Goal: Information Seeking & Learning: Learn about a topic

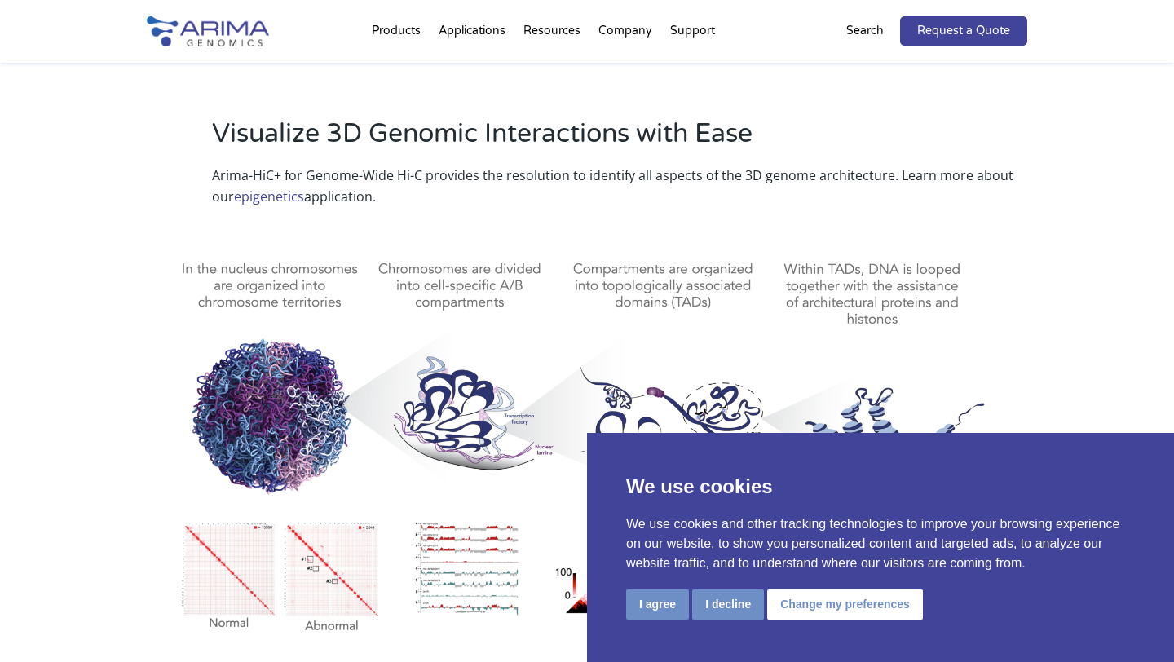
scroll to position [764, 0]
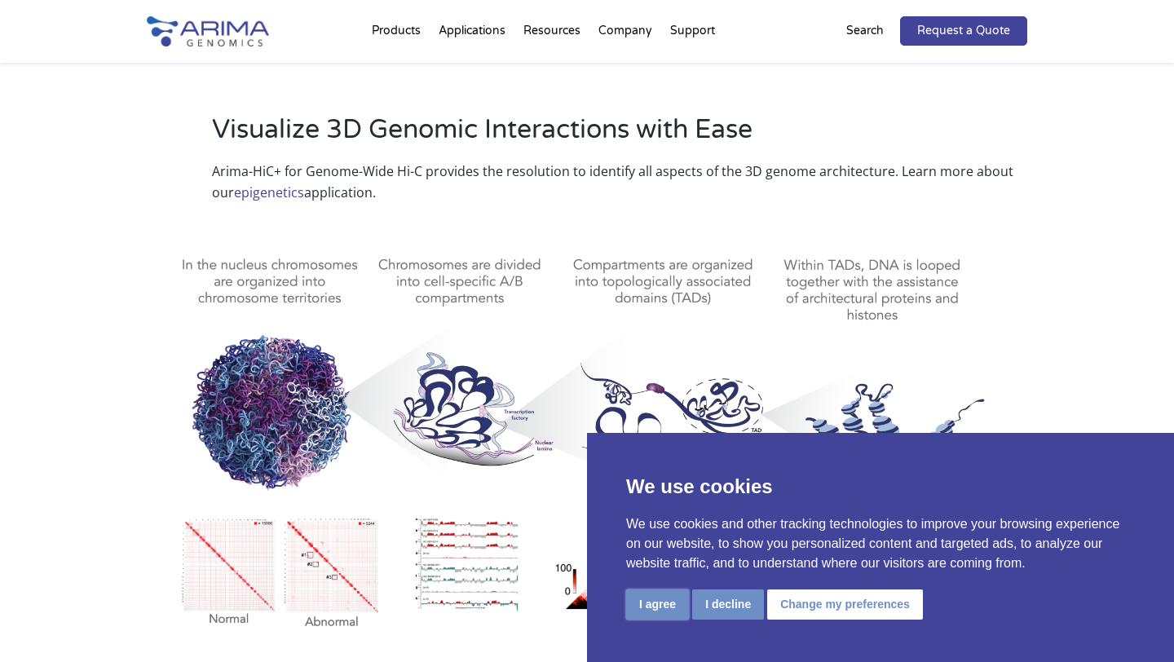
click at [641, 608] on button "I agree" at bounding box center [657, 604] width 63 height 30
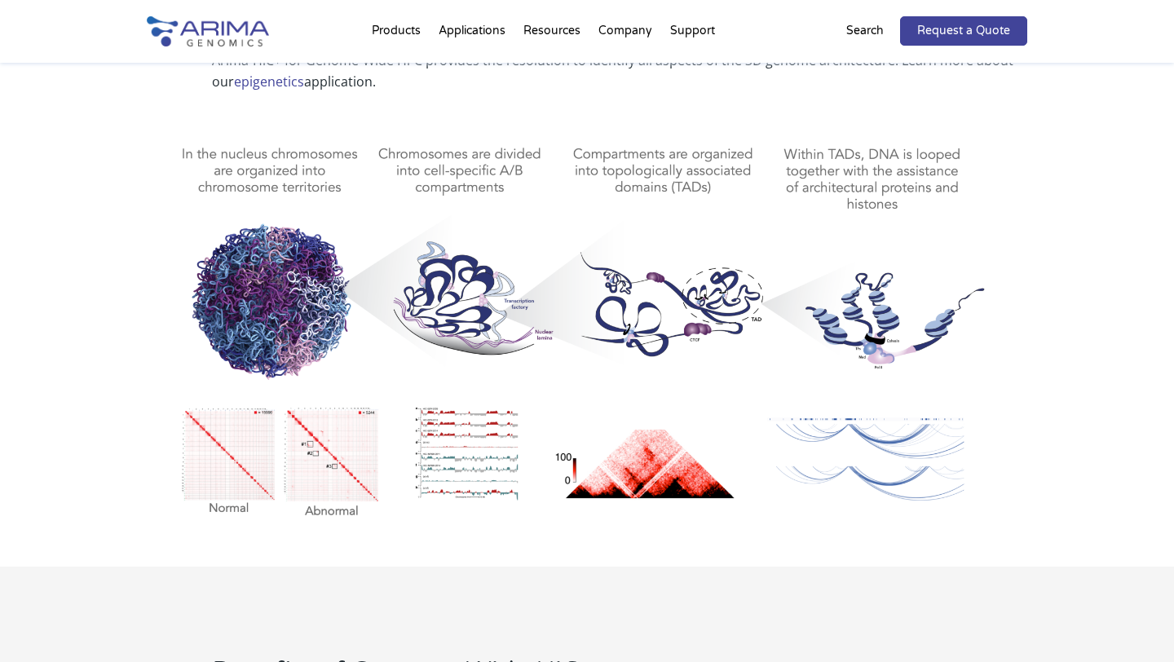
scroll to position [900, 0]
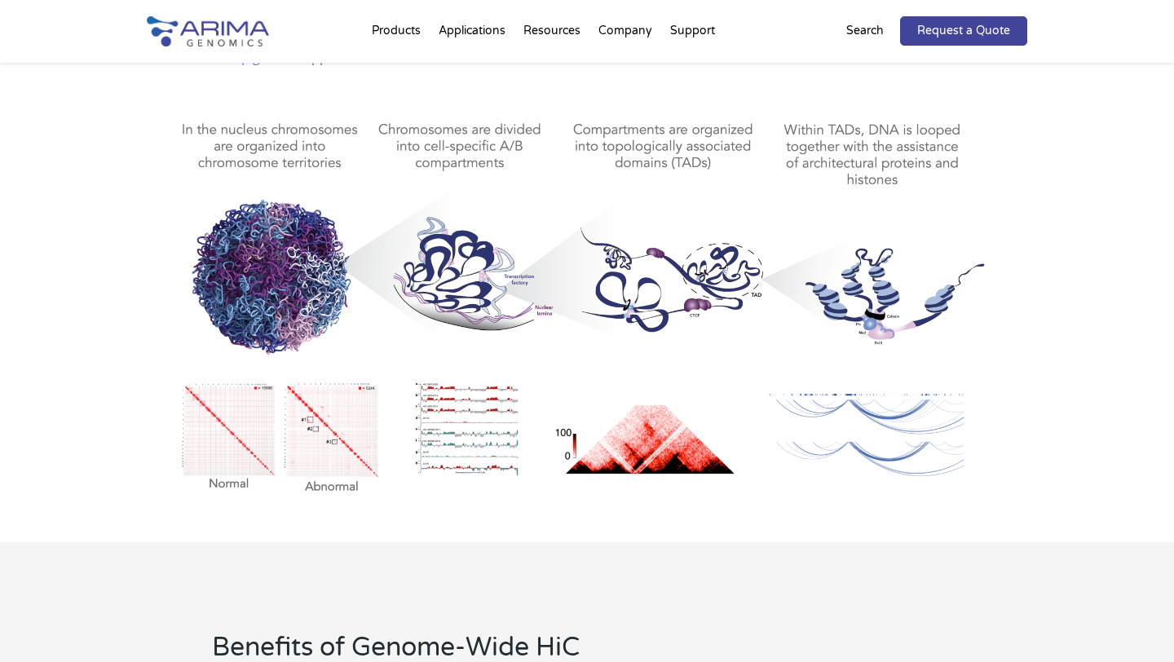
click at [638, 452] on img at bounding box center [587, 296] width 880 height 409
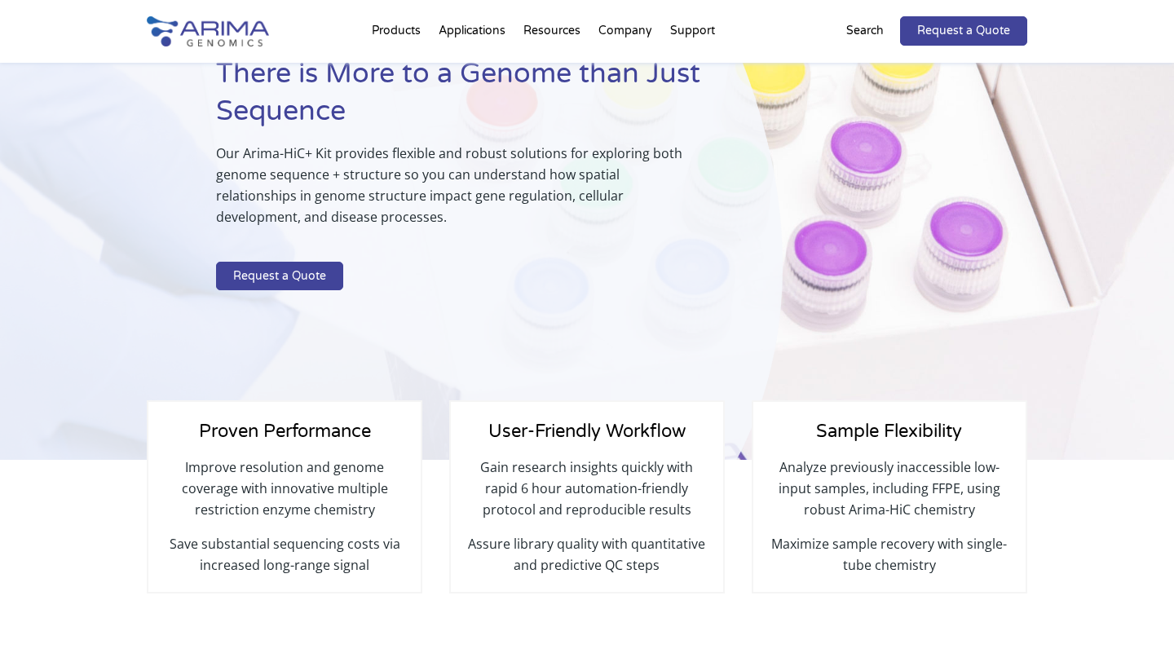
scroll to position [0, 0]
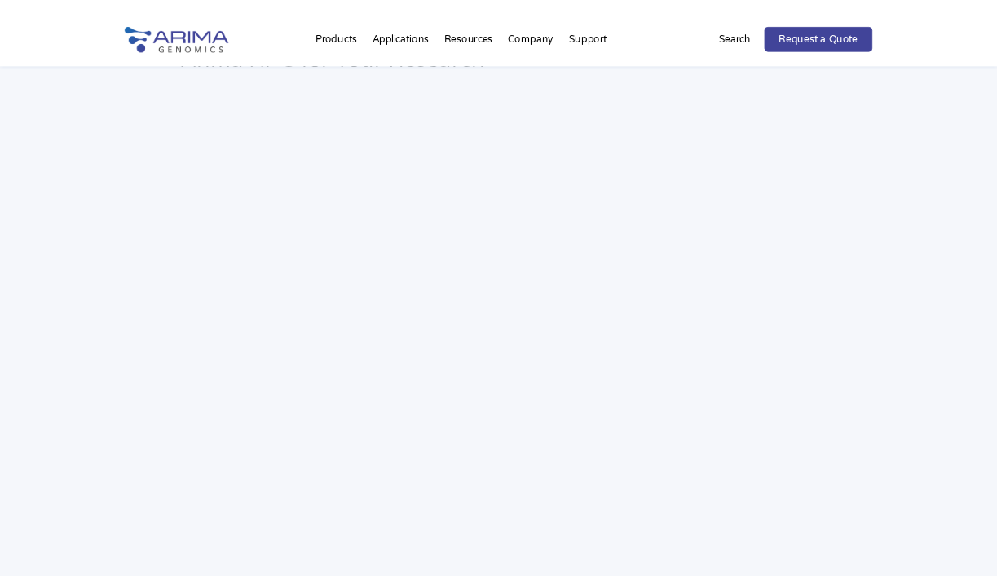
scroll to position [2371, 0]
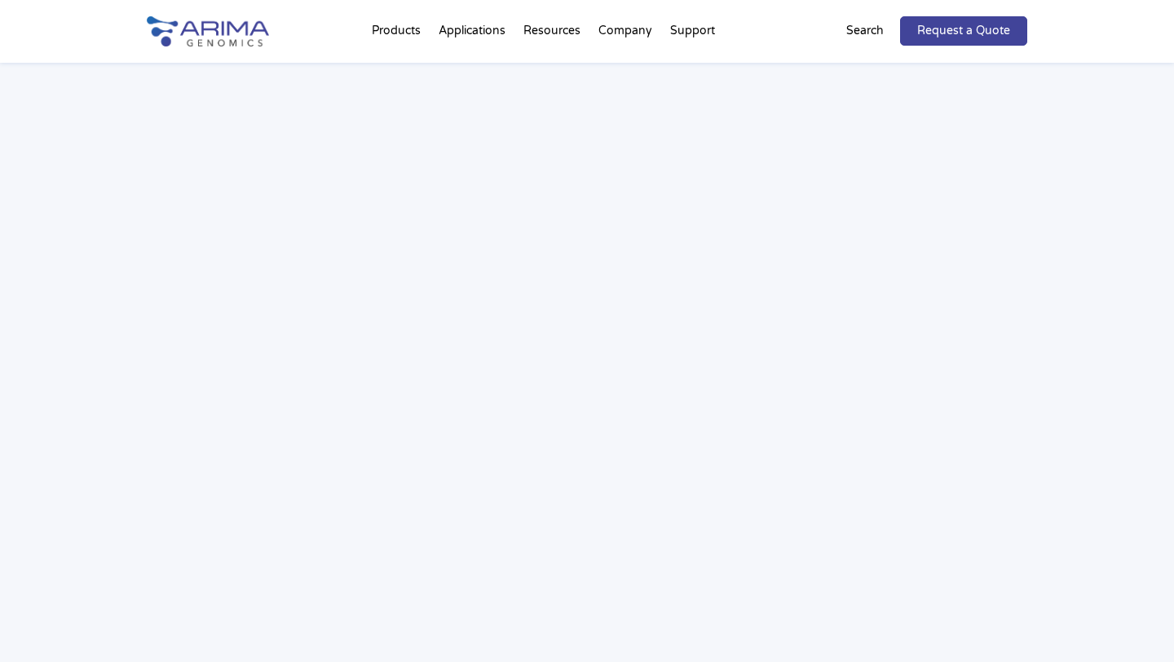
click at [1114, 344] on div "Webinar: Hear More About the Benefits of Arima Hi-C for Your Research" at bounding box center [587, 322] width 1174 height 777
click at [1082, 258] on div "Webinar: Hear More About the Benefits of Arima Hi-C for Your Research" at bounding box center [587, 322] width 1174 height 777
